Goal: Transaction & Acquisition: Purchase product/service

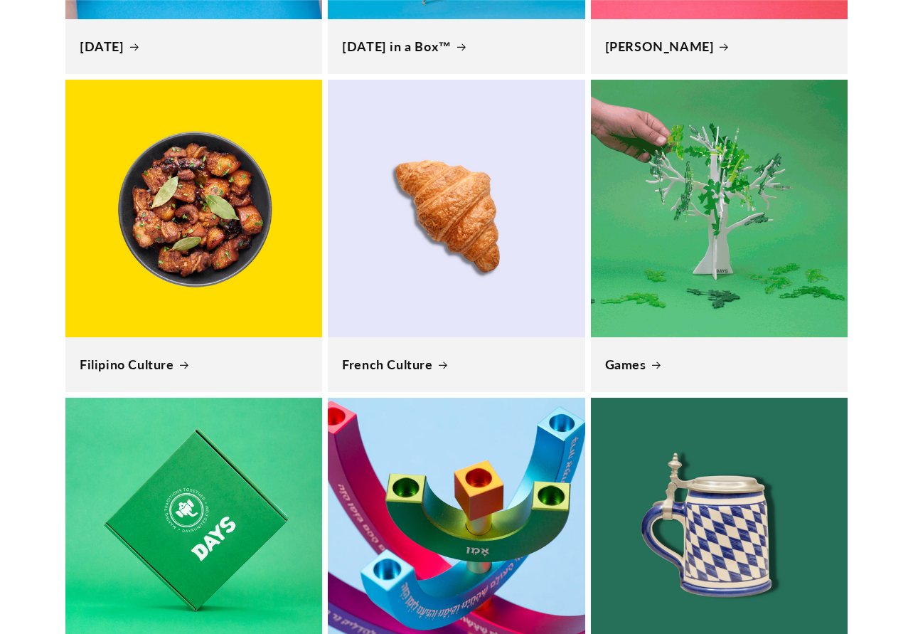
scroll to position [2640, 0]
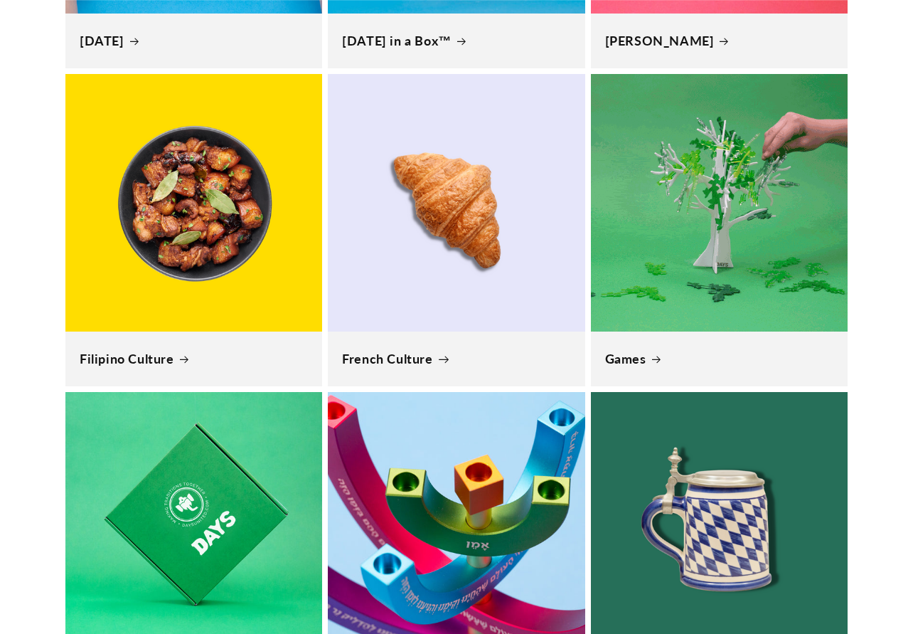
click at [407, 351] on link "French Culture" at bounding box center [456, 359] width 228 height 16
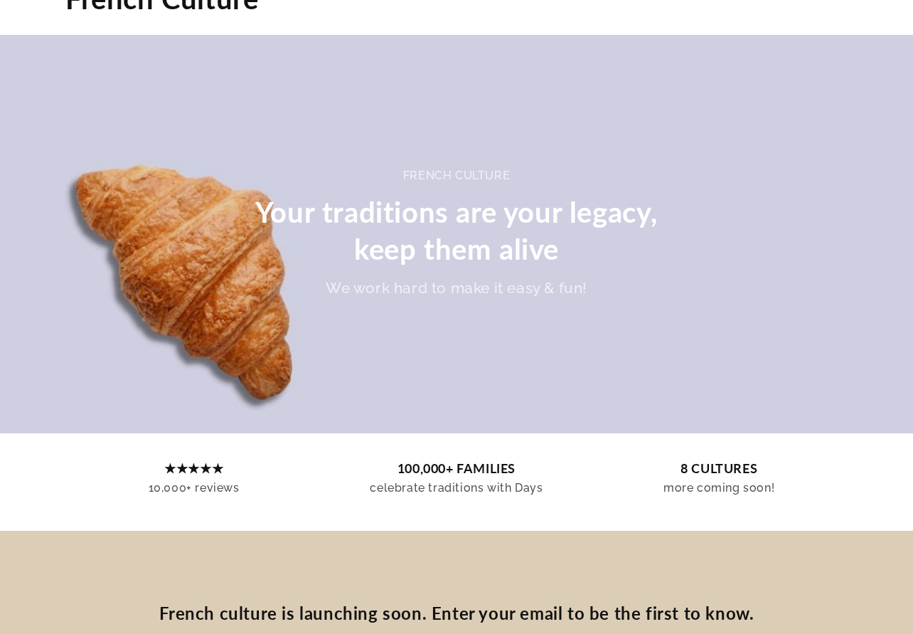
scroll to position [370, 0]
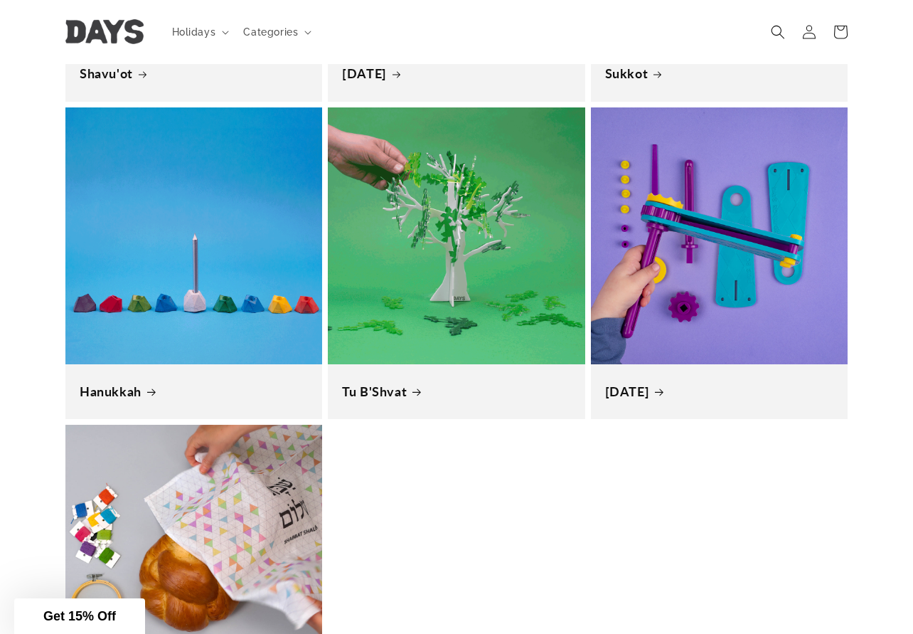
scroll to position [804, 0]
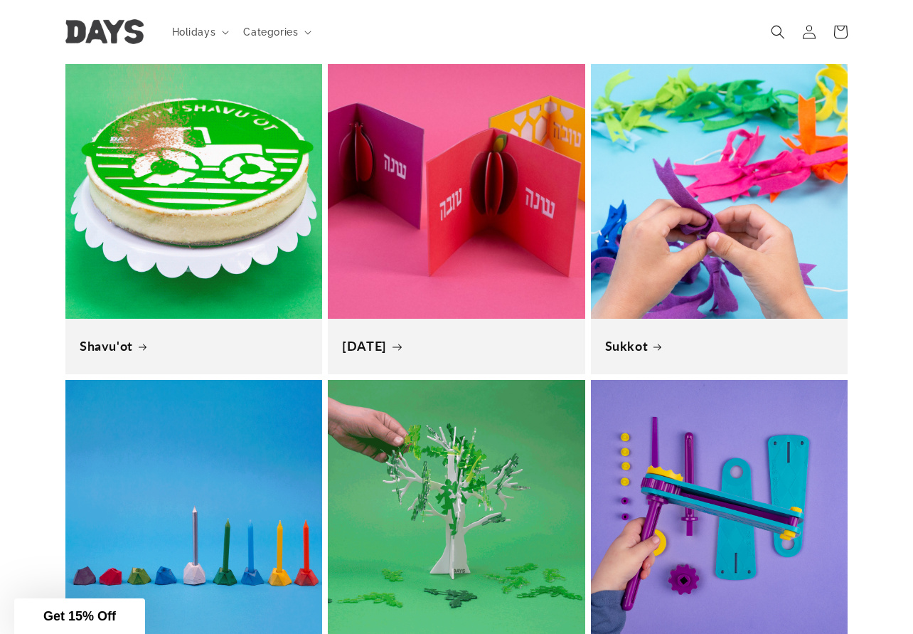
click at [421, 338] on link "[DATE]" at bounding box center [456, 346] width 228 height 16
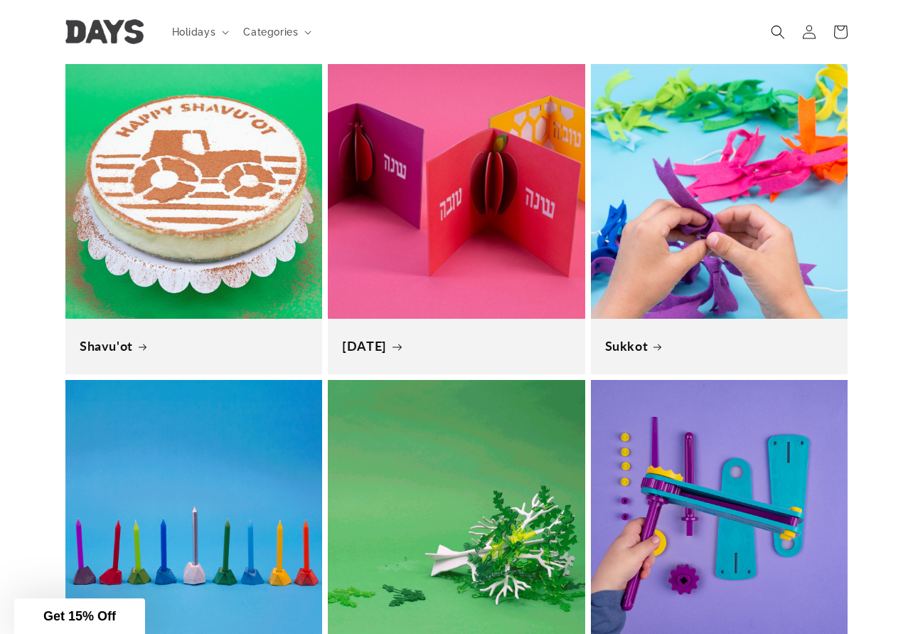
scroll to position [0, 913]
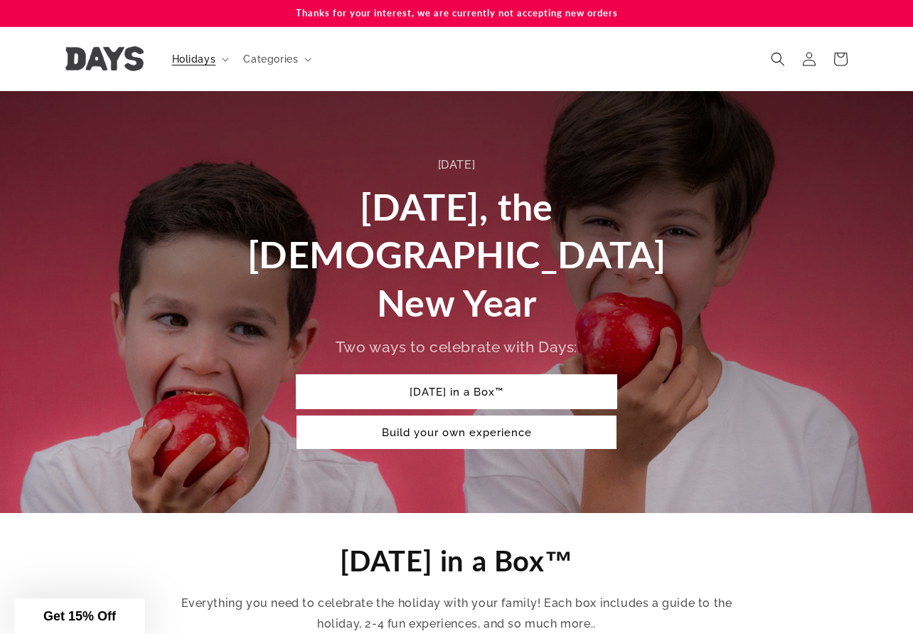
click at [435, 375] on link "[DATE] in a Box™" at bounding box center [457, 391] width 320 height 33
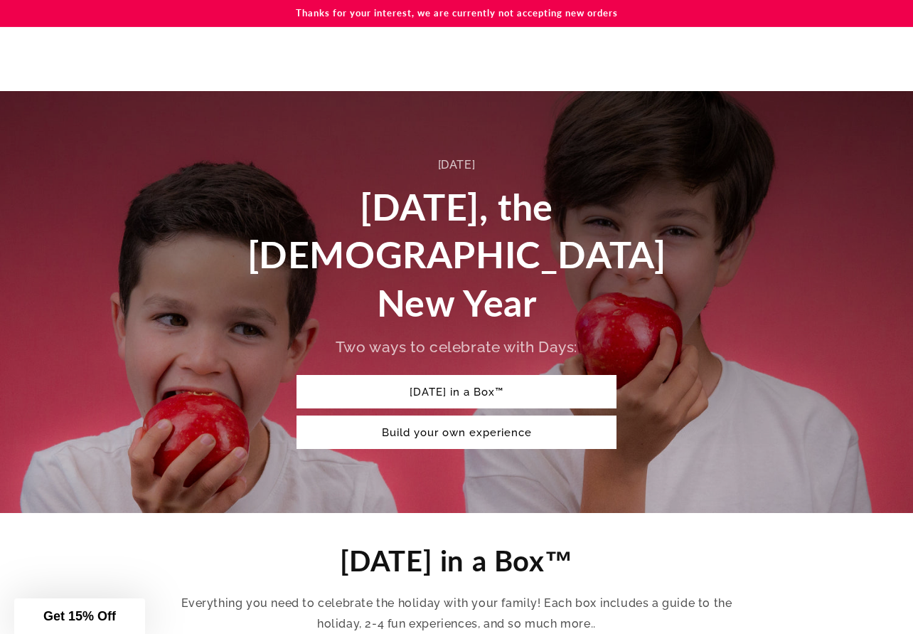
scroll to position [489, 0]
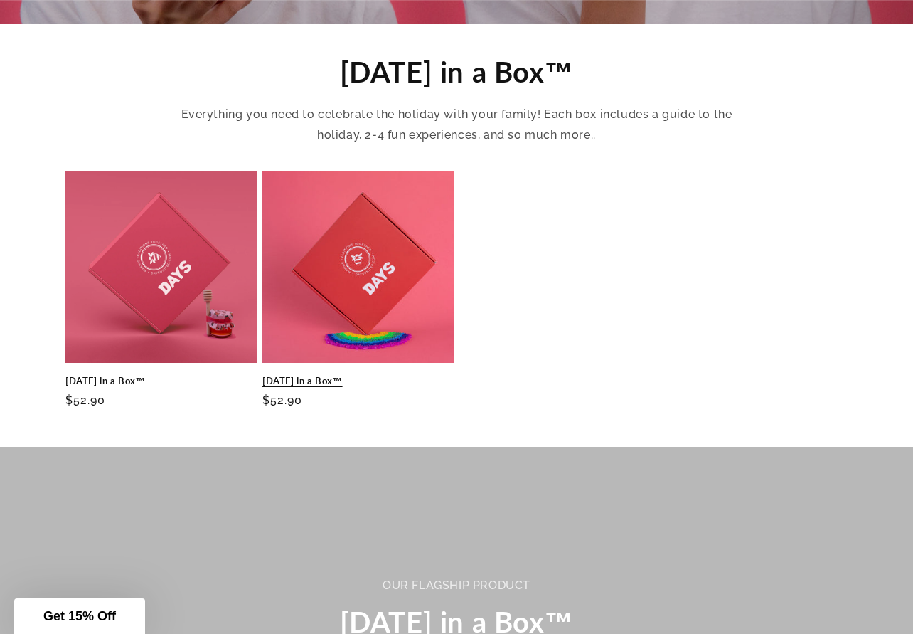
click at [329, 375] on link "[DATE] in a Box™" at bounding box center [357, 381] width 191 height 12
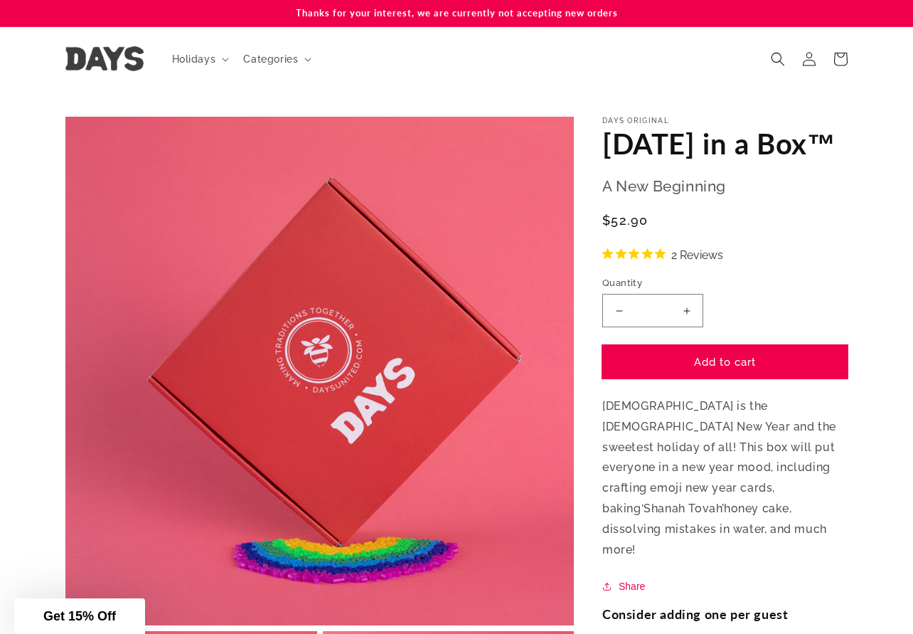
click at [676, 378] on button "Add to cart" at bounding box center [724, 361] width 245 height 33
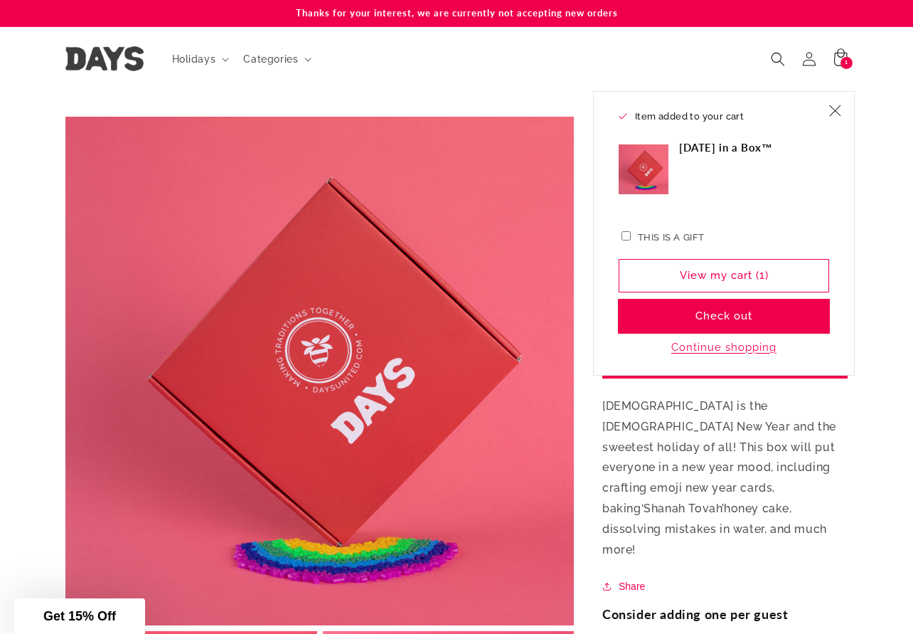
click at [703, 321] on button "Check out" at bounding box center [724, 315] width 211 height 33
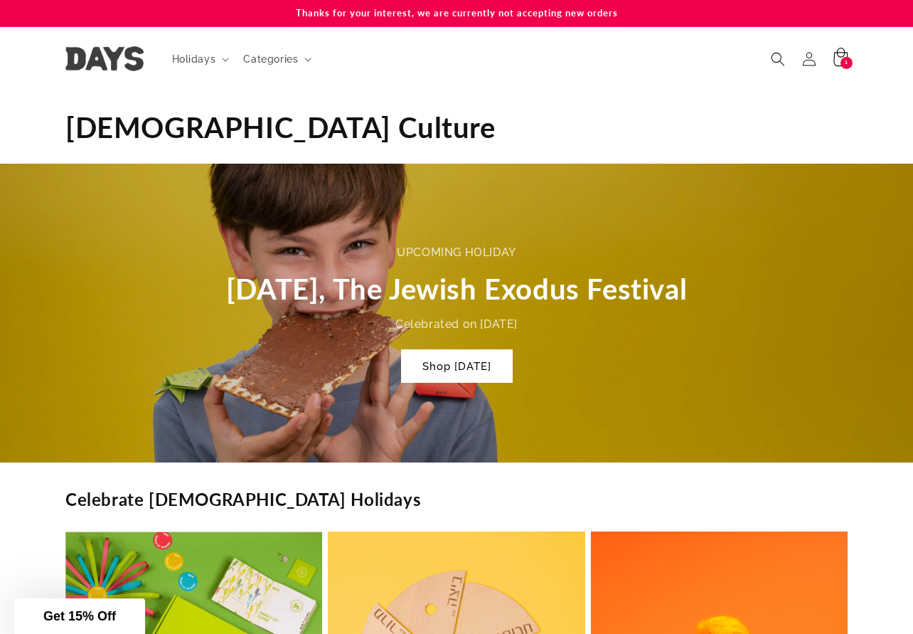
scroll to position [0, 913]
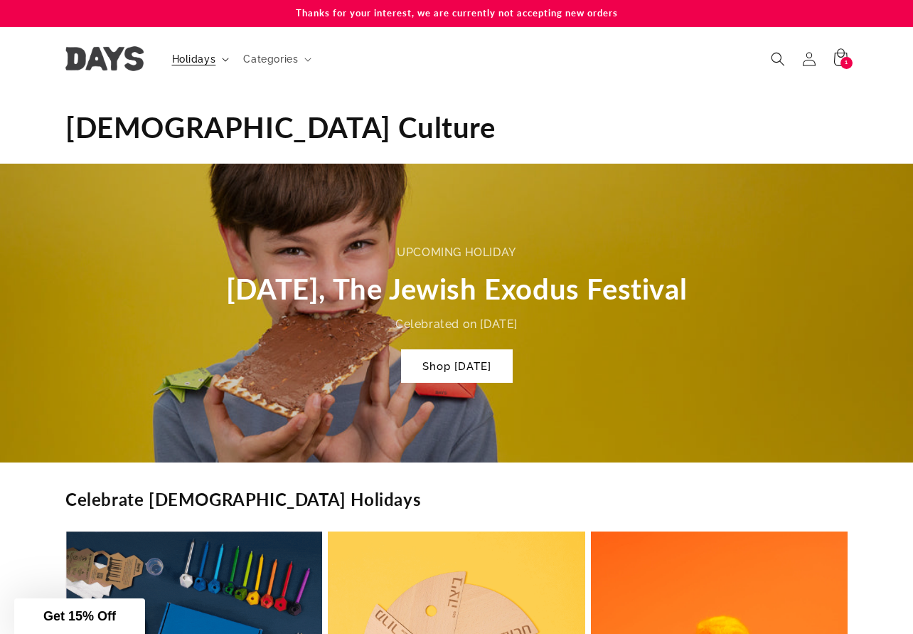
click at [194, 62] on span "Holidays" at bounding box center [194, 59] width 44 height 13
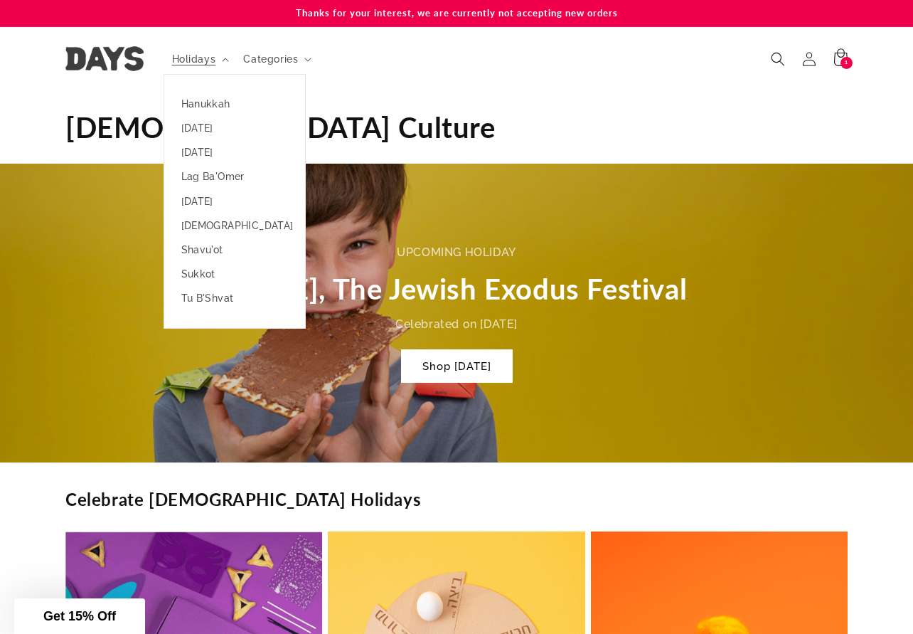
click at [390, 120] on h1 "Collection: Jewish Culture" at bounding box center [456, 127] width 782 height 37
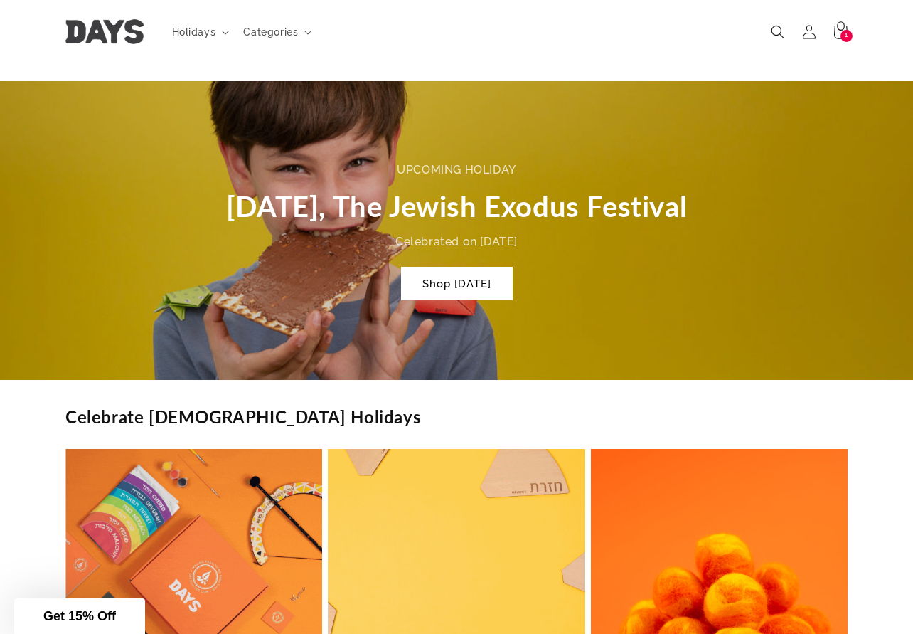
scroll to position [0, 0]
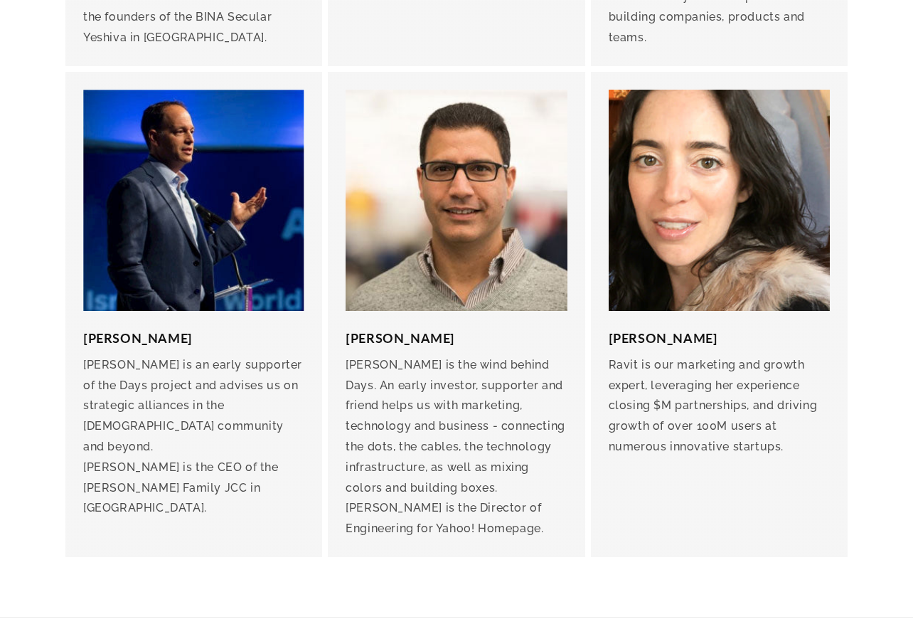
scroll to position [3082, 0]
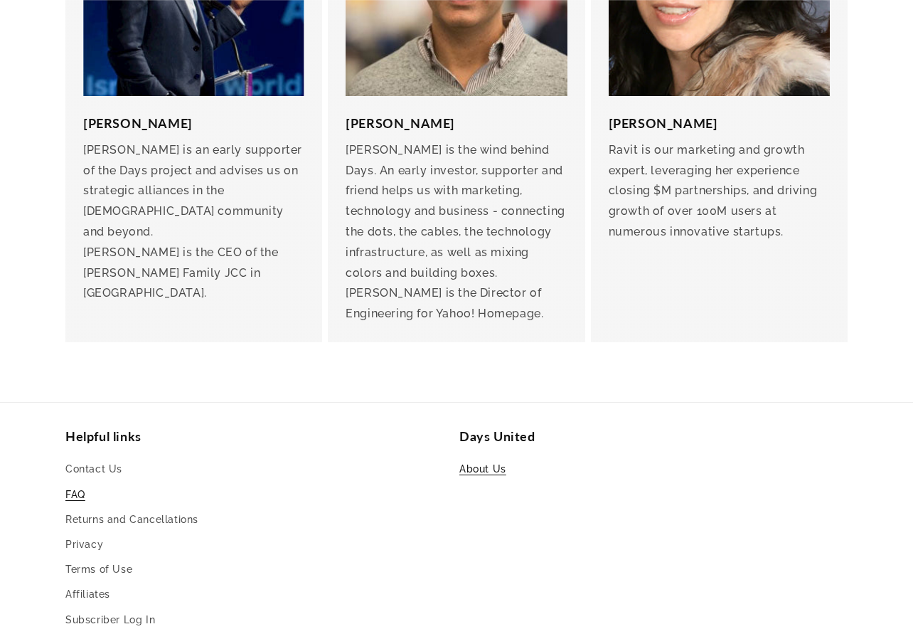
click at [82, 482] on link "FAQ" at bounding box center [75, 494] width 20 height 25
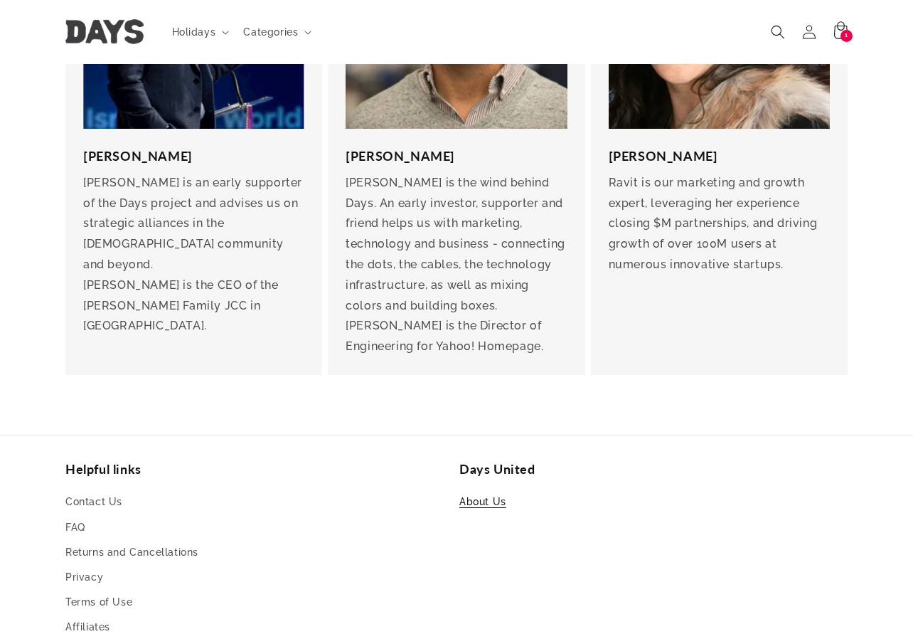
scroll to position [3082, 0]
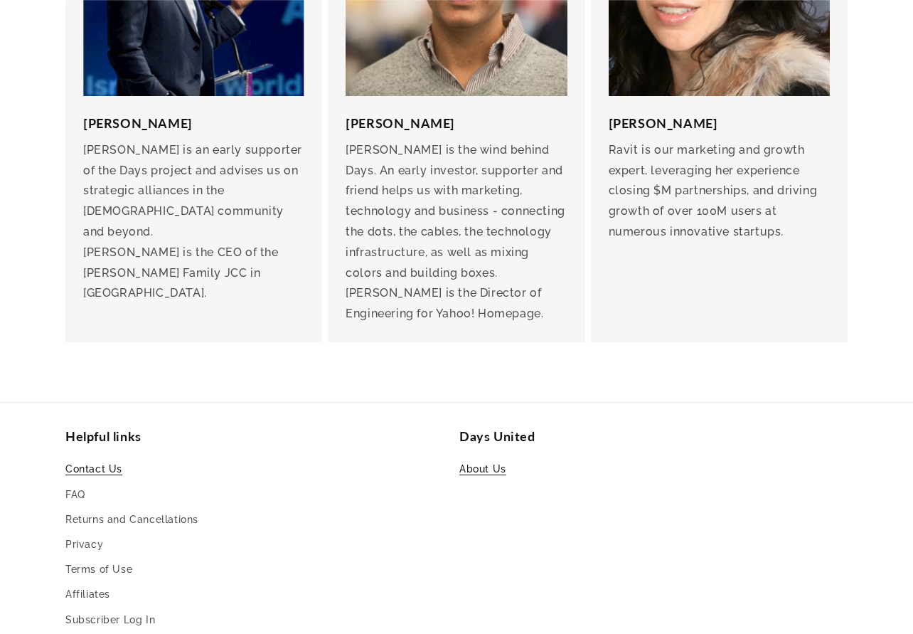
click at [97, 460] on link "Contact Us" at bounding box center [93, 470] width 57 height 21
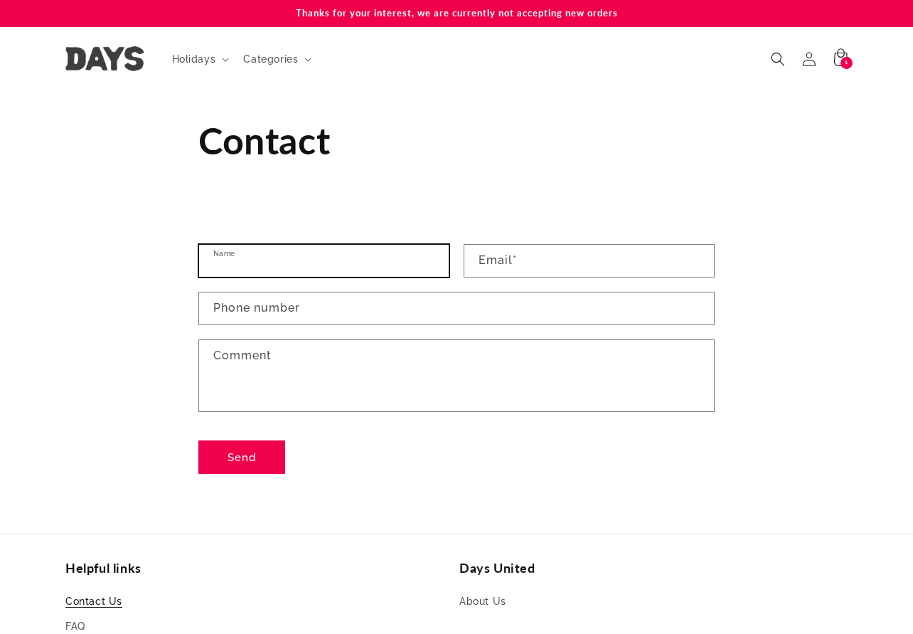
click at [265, 264] on input "Name" at bounding box center [324, 261] width 250 height 32
click at [133, 267] on div "Contact form Name Email * Phone number Comment Send" at bounding box center [456, 358] width 913 height 281
click at [247, 262] on input "Name" at bounding box center [324, 261] width 250 height 32
click at [171, 247] on div "Contact form Name Email * Phone number Comment Send" at bounding box center [456, 358] width 913 height 281
